Goal: Information Seeking & Learning: Check status

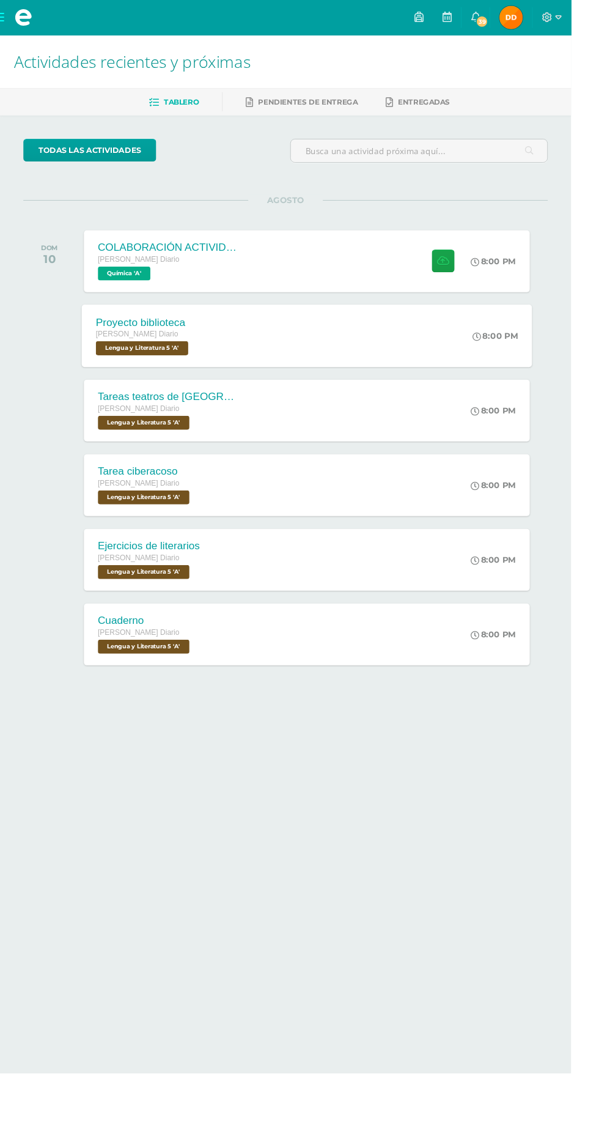
click at [522, 362] on div "8:00 PM" at bounding box center [526, 351] width 65 height 65
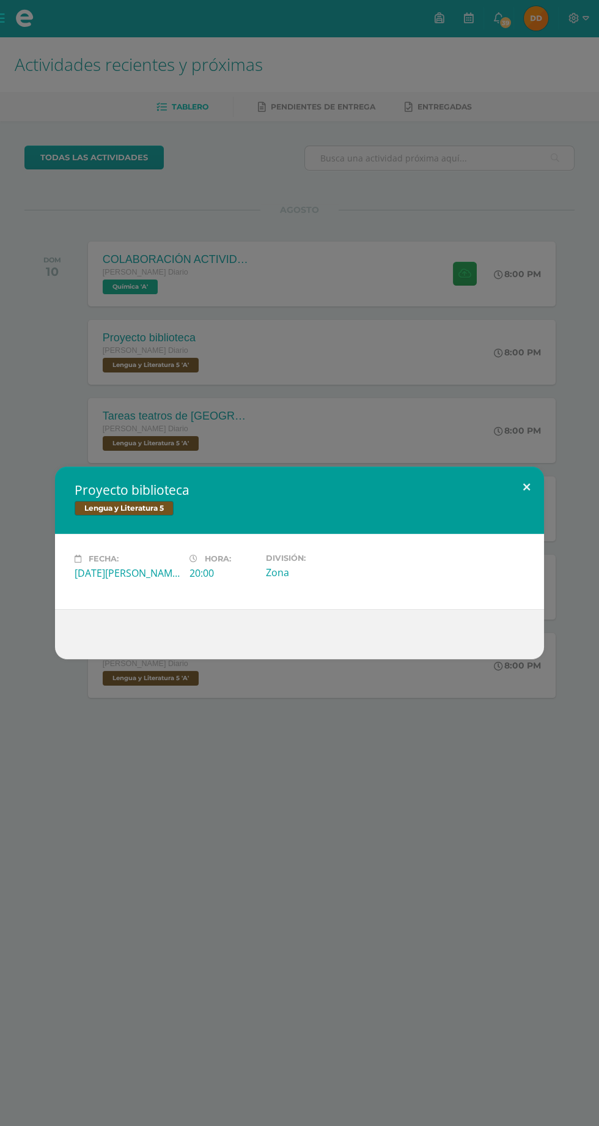
click at [527, 487] on button at bounding box center [526, 488] width 35 height 42
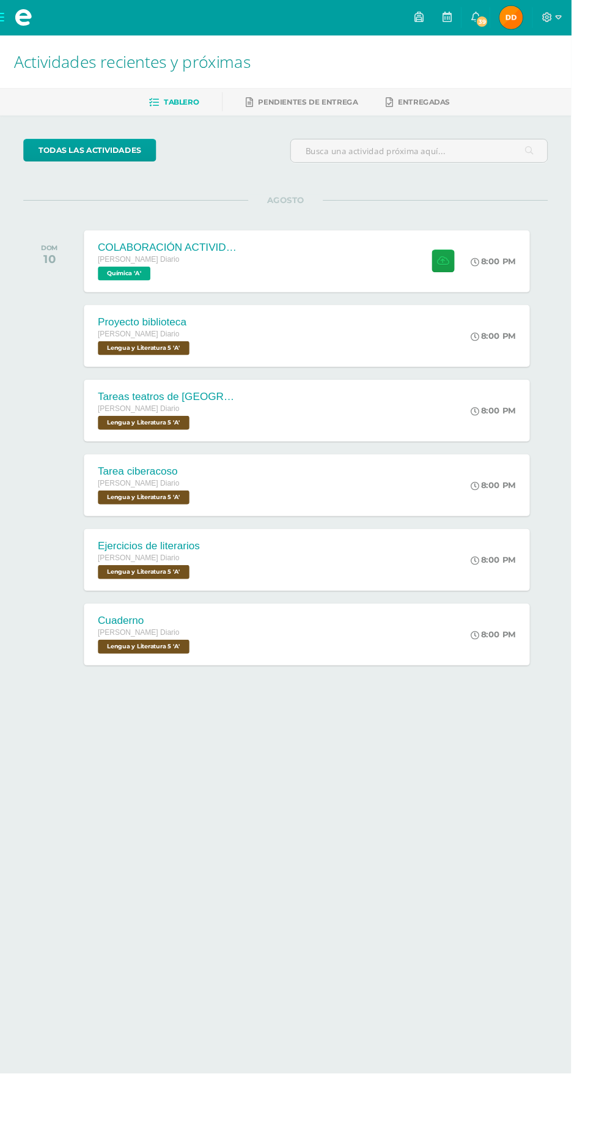
click at [549, 18] on img at bounding box center [536, 18] width 24 height 24
click at [549, 16] on img at bounding box center [536, 18] width 24 height 24
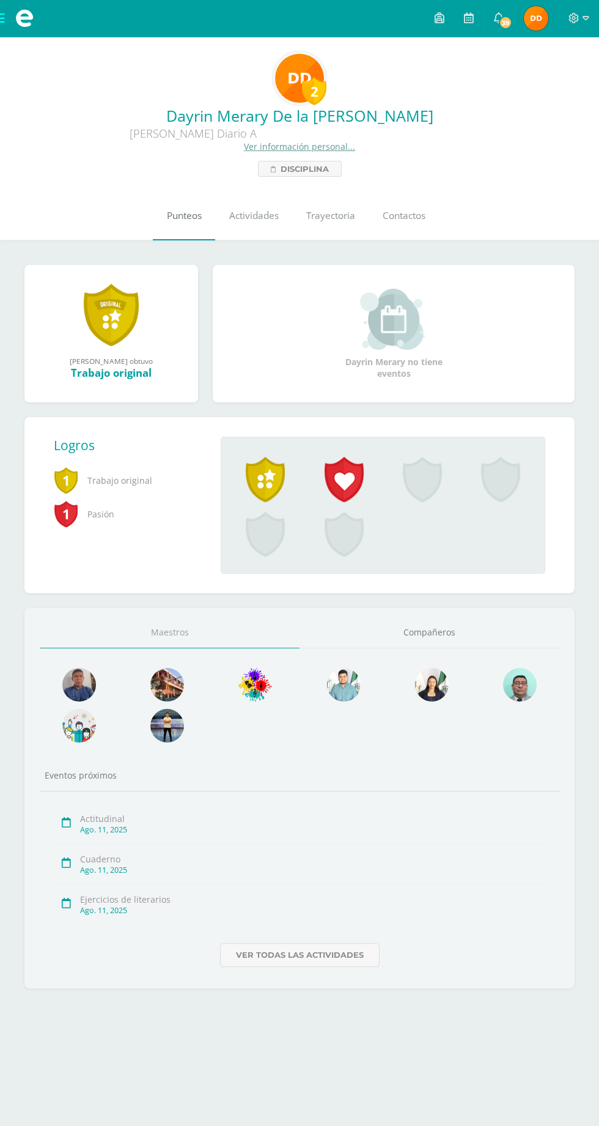
click at [172, 230] on link "Punteos" at bounding box center [184, 215] width 62 height 49
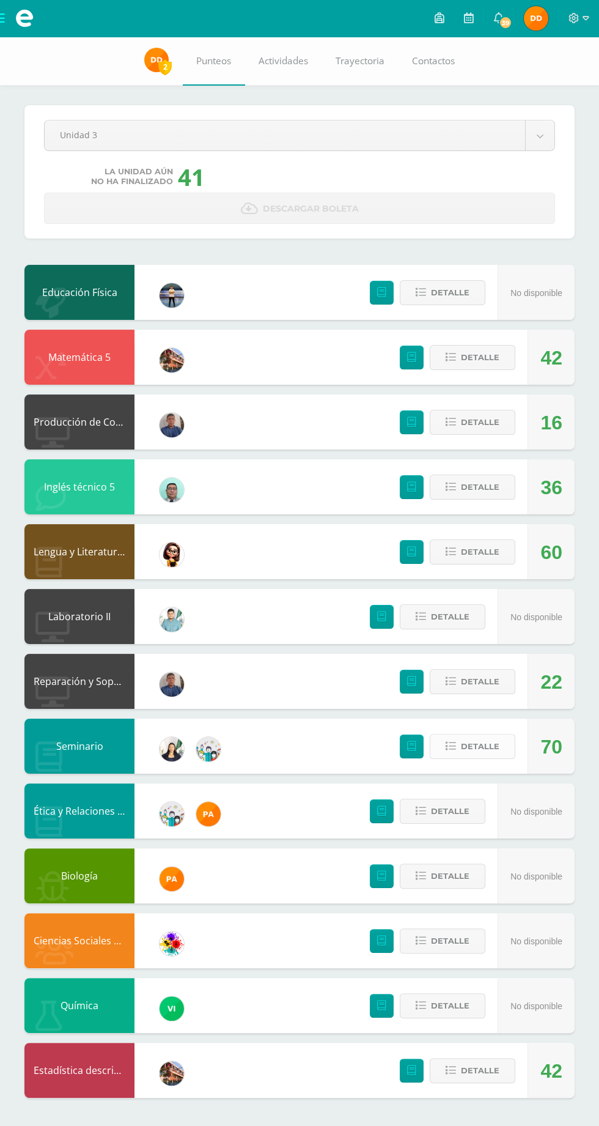
click at [497, 747] on span "Detalle" at bounding box center [480, 746] width 39 height 23
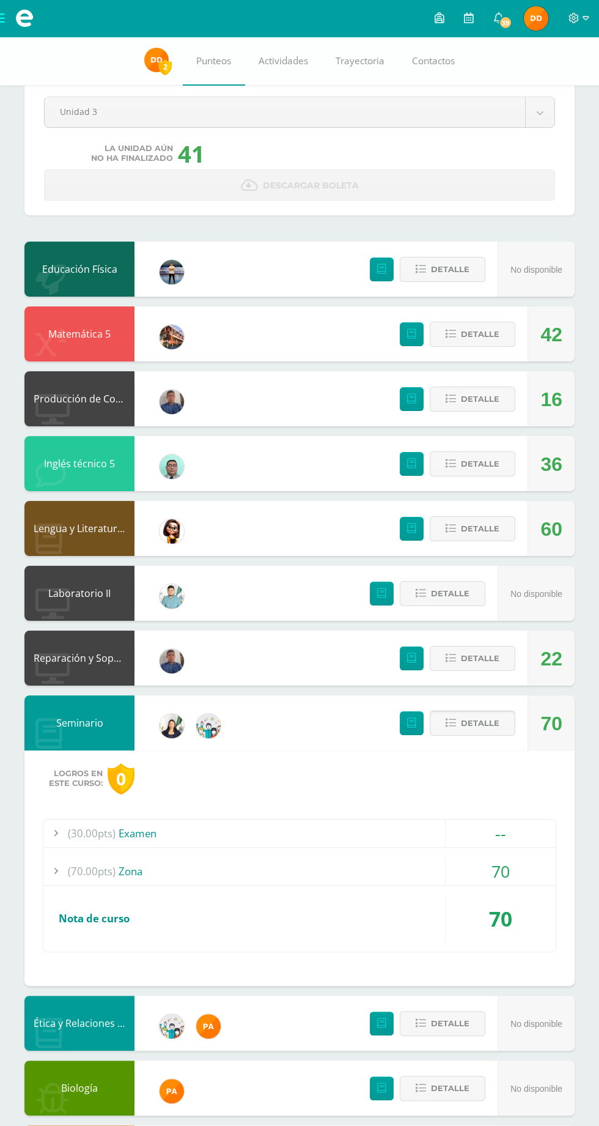
scroll to position [33, 0]
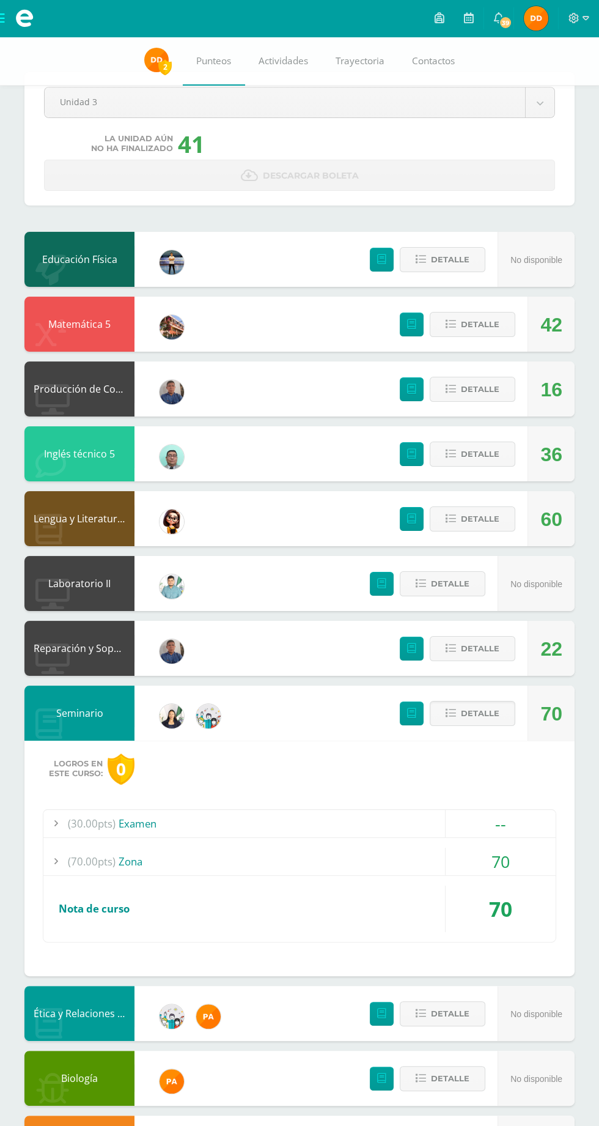
click at [449, 854] on div "70" at bounding box center [501, 862] width 110 height 28
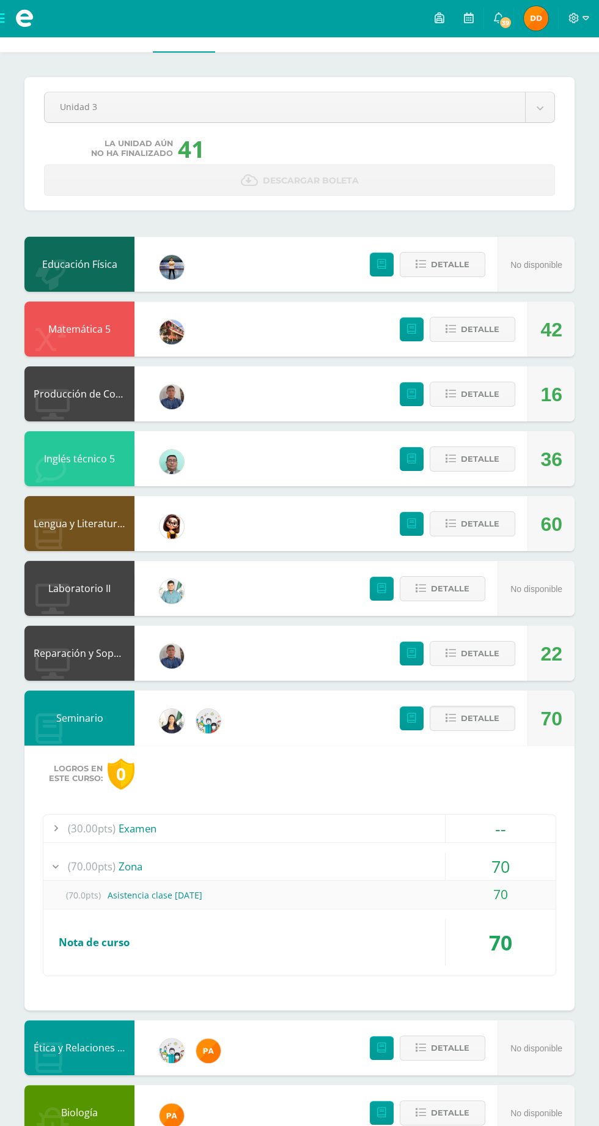
scroll to position [0, 0]
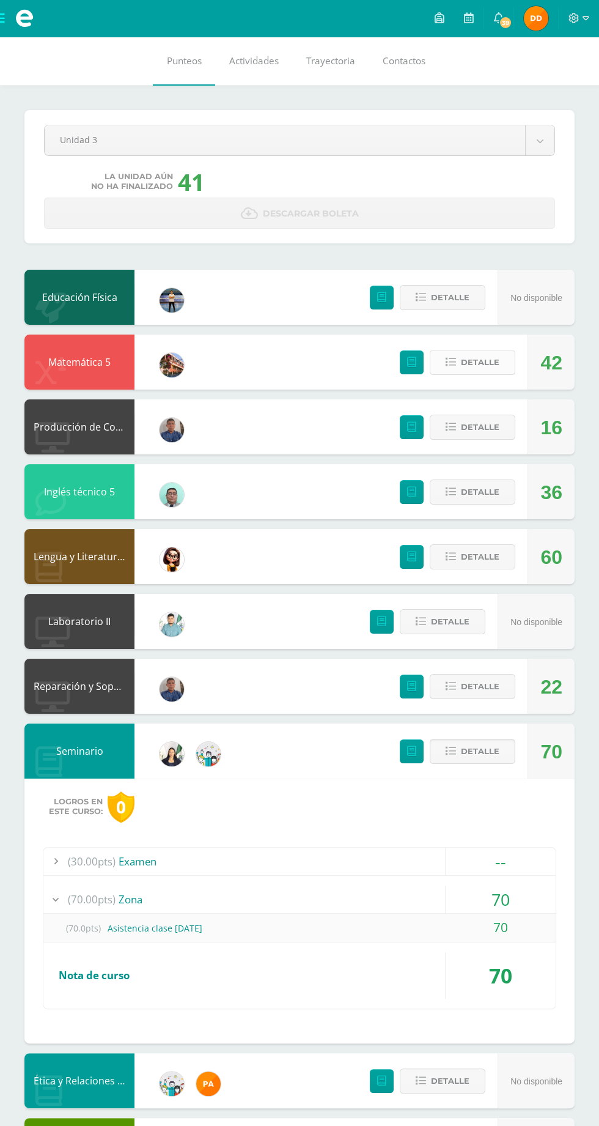
click at [489, 363] on span "Detalle" at bounding box center [480, 362] width 39 height 23
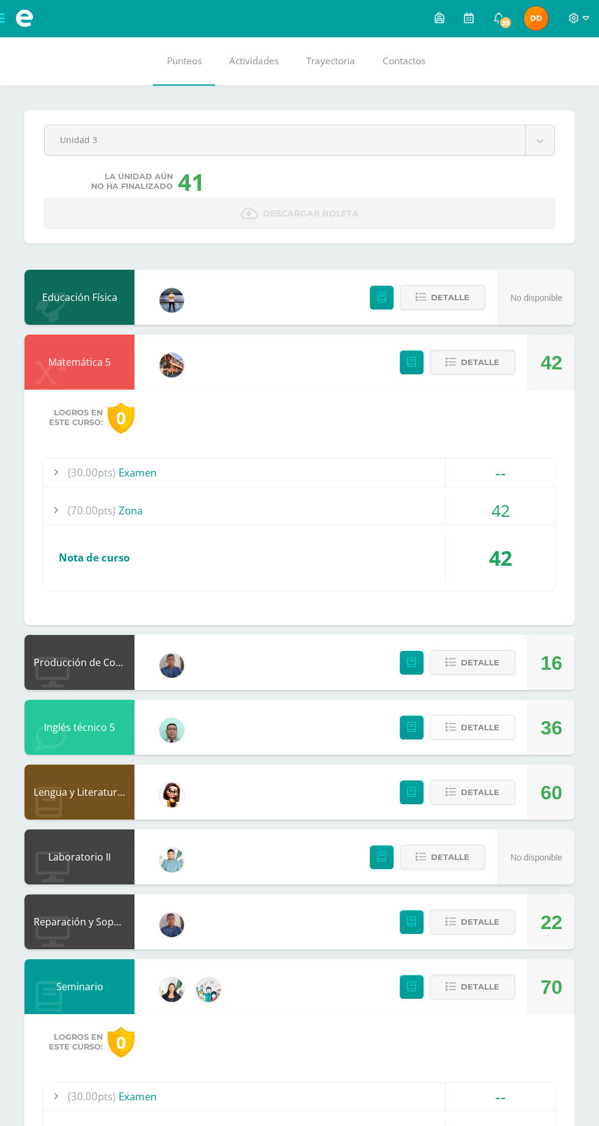
click at [498, 720] on span "Detalle" at bounding box center [480, 727] width 39 height 23
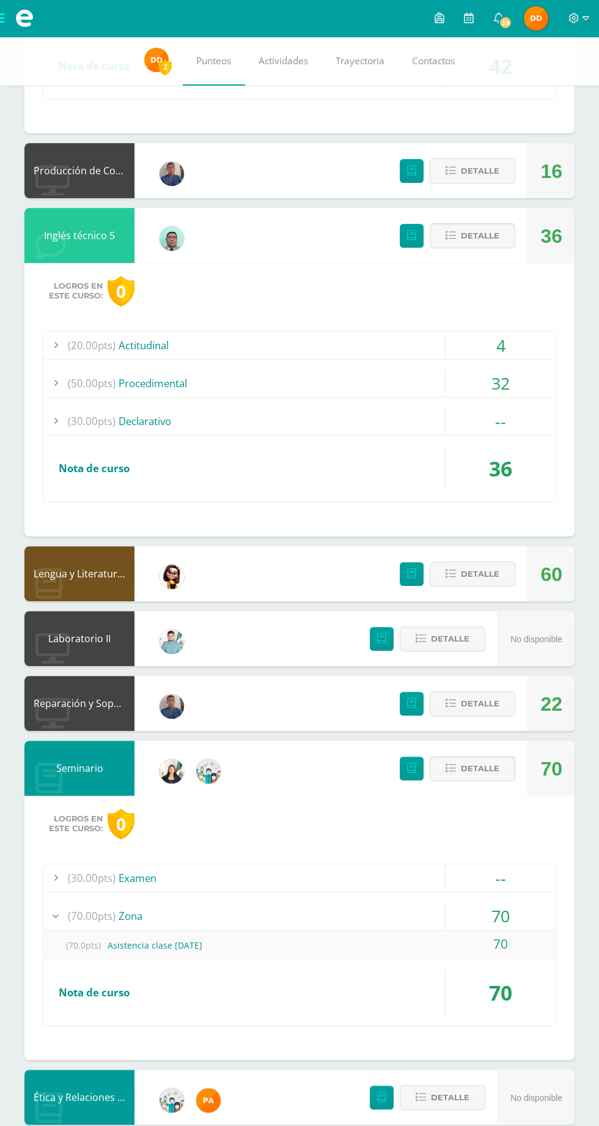
scroll to position [497, 0]
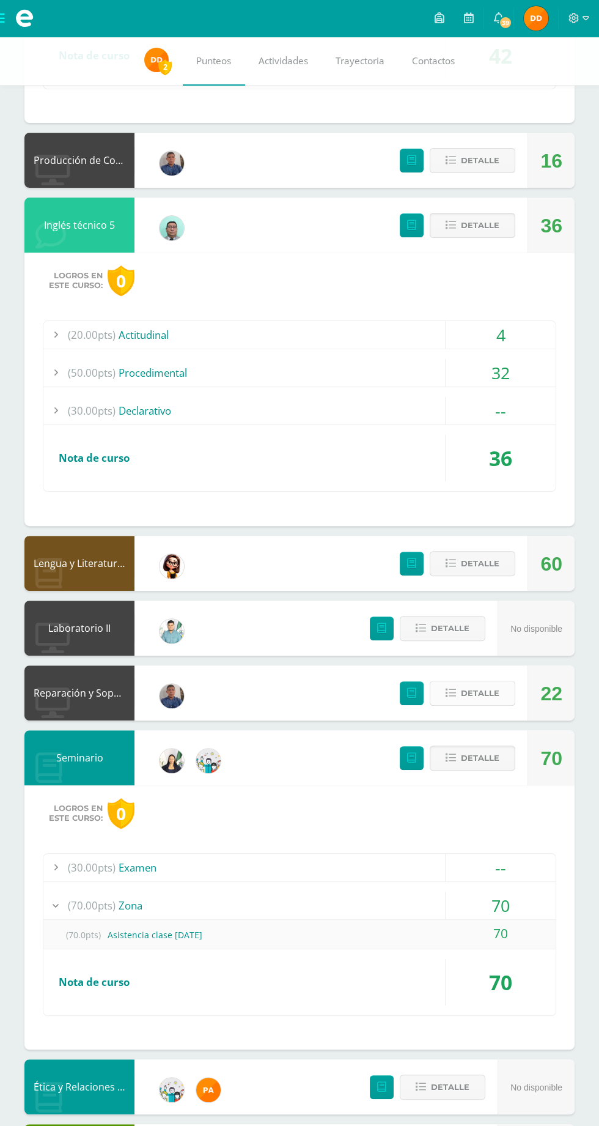
click at [490, 697] on span "Detalle" at bounding box center [480, 693] width 39 height 23
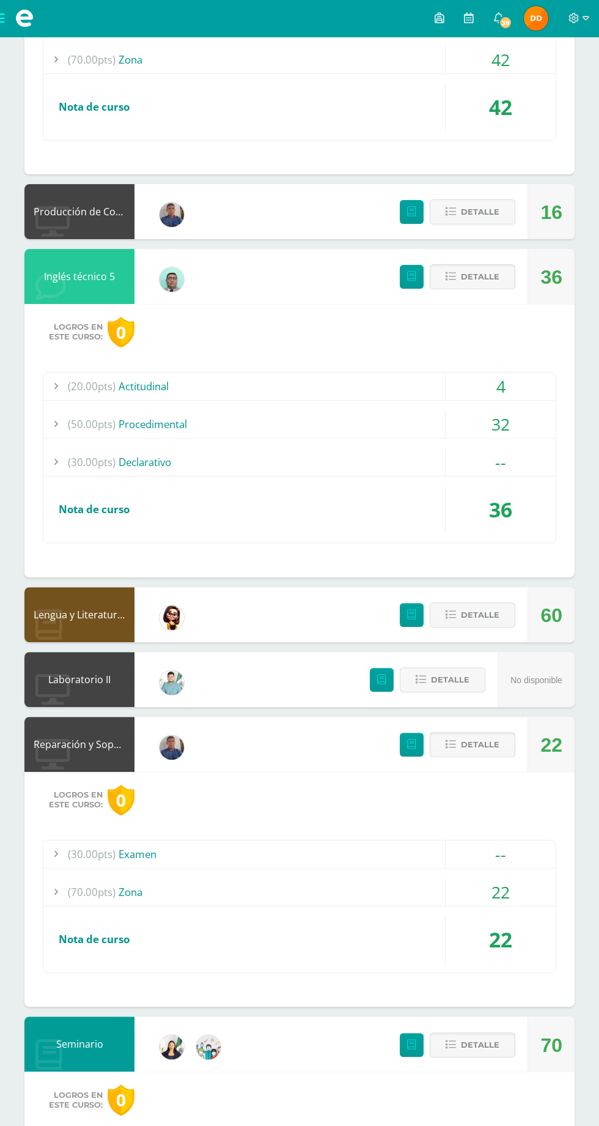
scroll to position [0, 0]
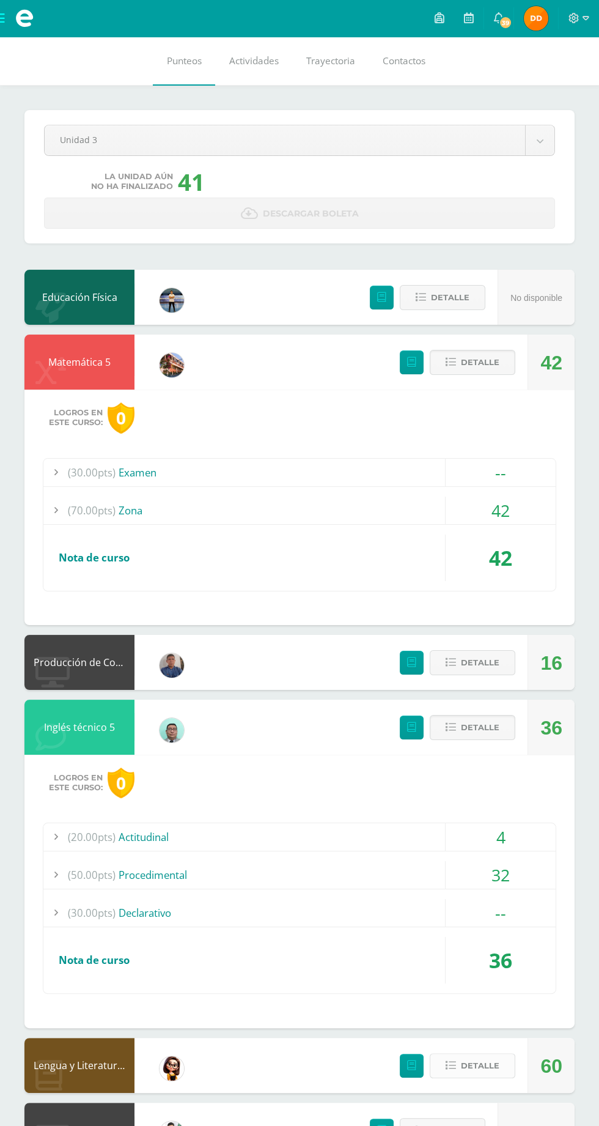
click at [481, 1063] on span "Detalle" at bounding box center [480, 1065] width 39 height 23
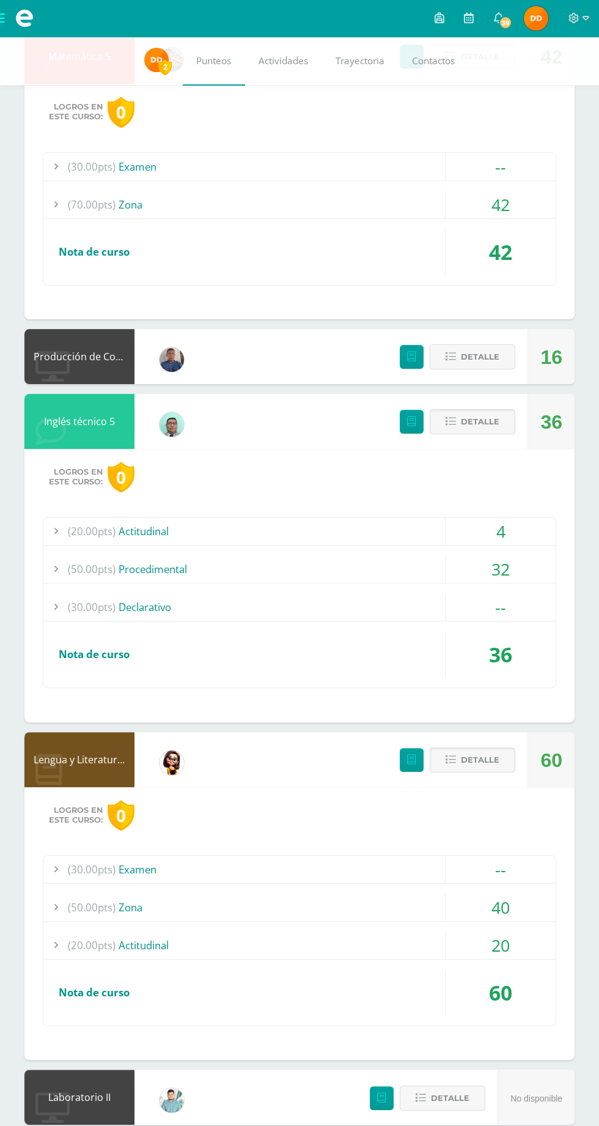
scroll to position [333, 0]
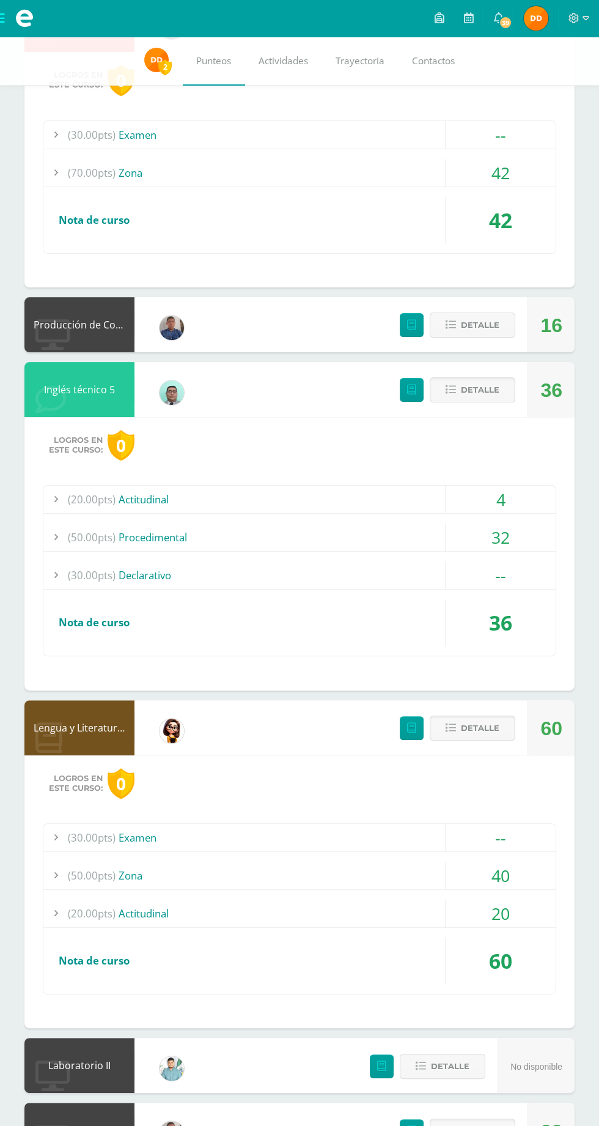
click at [423, 872] on div "(50.00pts) Zona" at bounding box center [299, 876] width 512 height 28
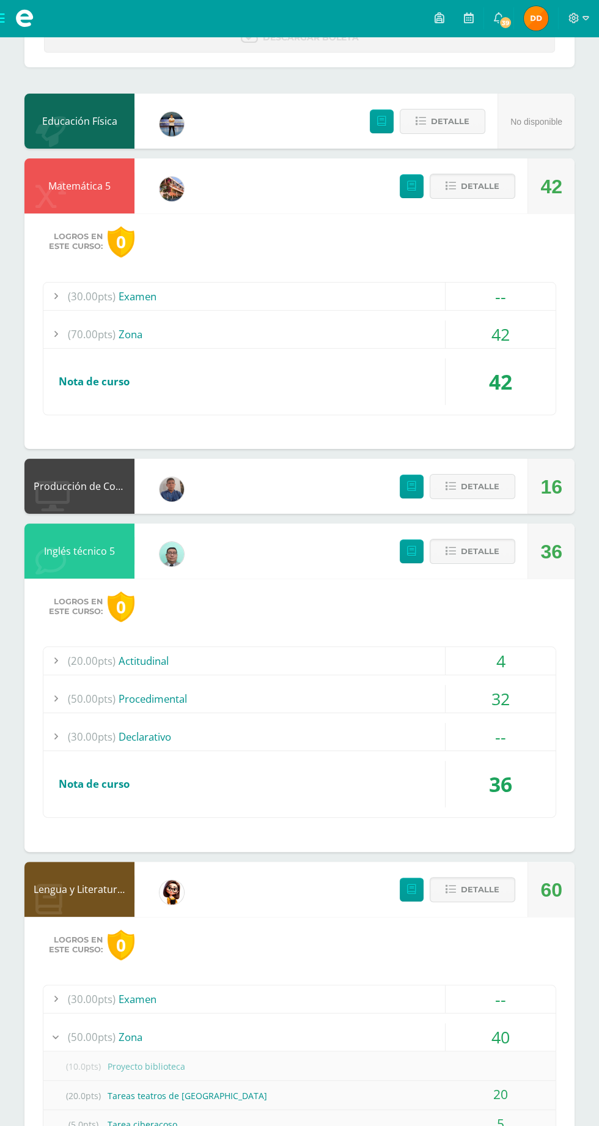
scroll to position [0, 0]
